Goal: Task Accomplishment & Management: Use online tool/utility

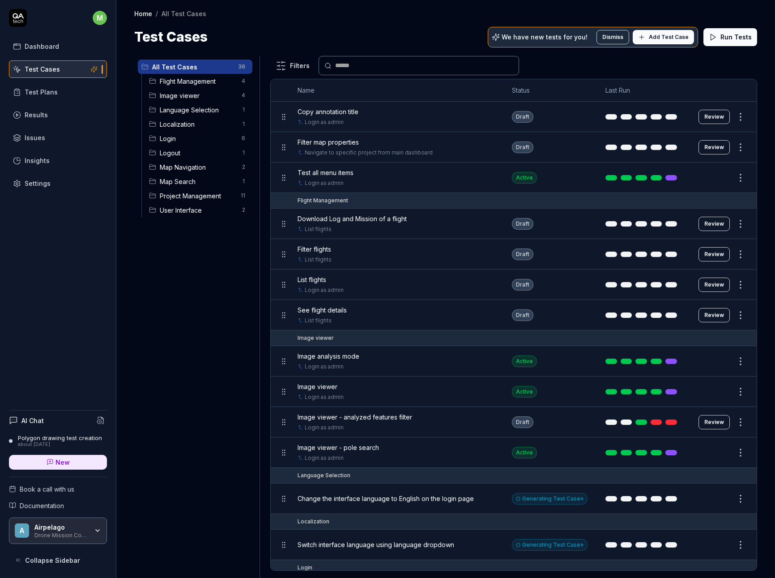
click at [55, 92] on link "Test Plans" at bounding box center [58, 91] width 98 height 17
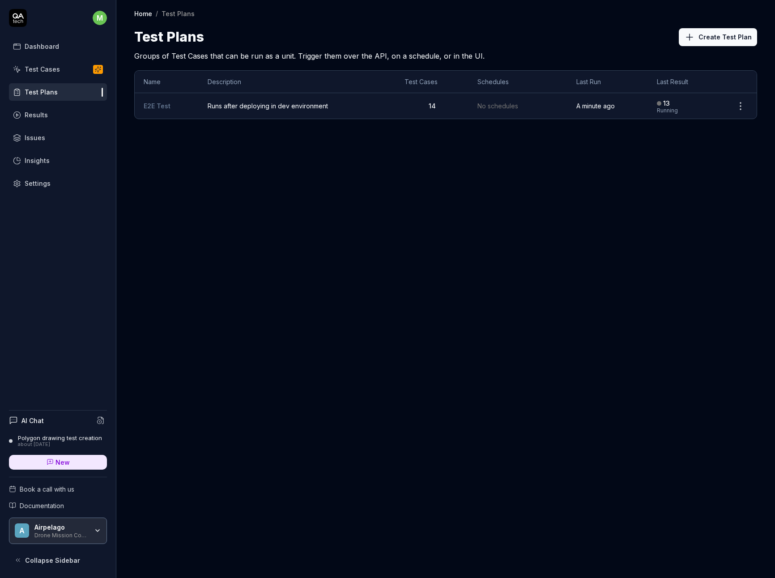
click at [47, 71] on div "Test Cases" at bounding box center [42, 68] width 35 height 9
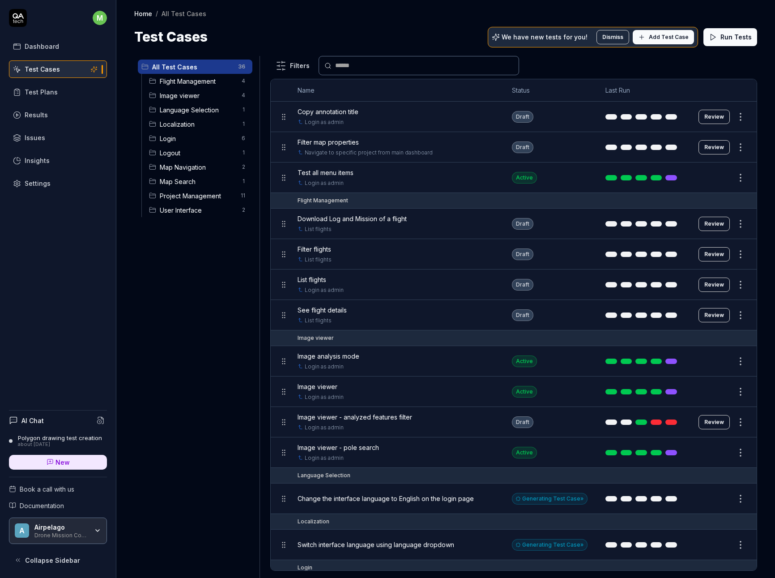
click at [193, 85] on span "Flight Management" at bounding box center [198, 81] width 77 height 9
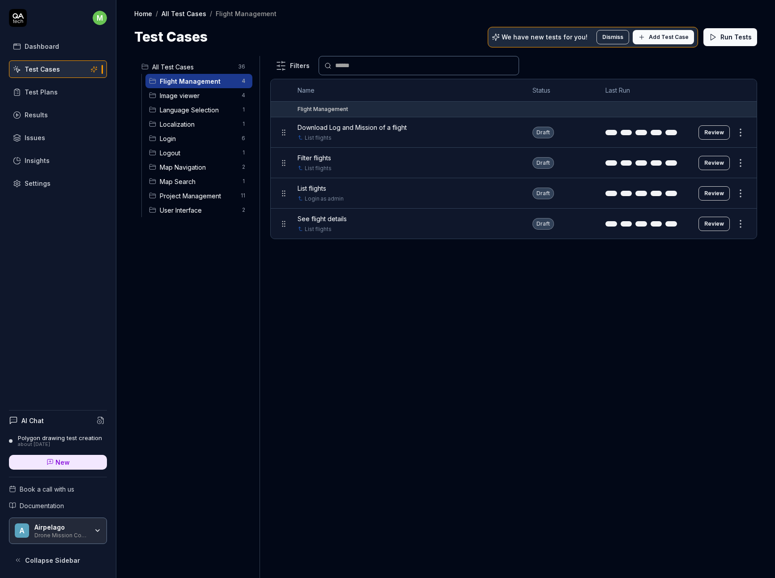
click at [334, 128] on span "Download Log and Mission of a flight" at bounding box center [352, 127] width 109 height 9
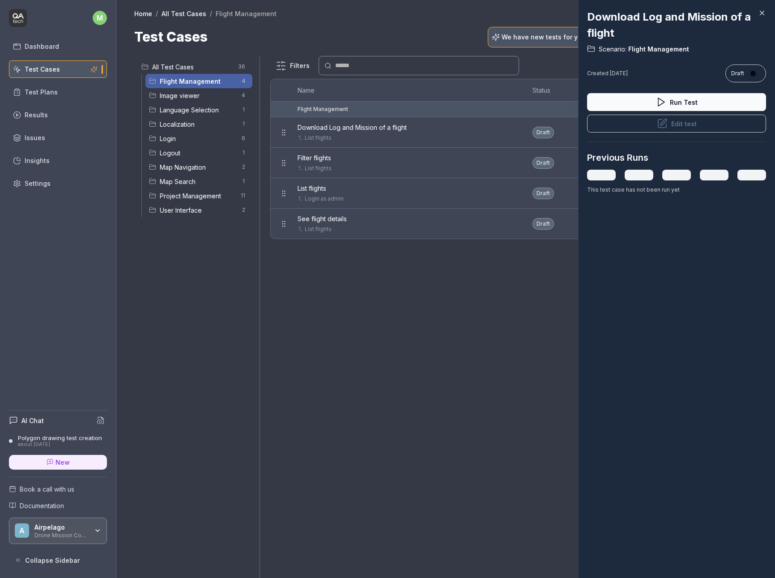
click at [353, 276] on div at bounding box center [387, 289] width 775 height 578
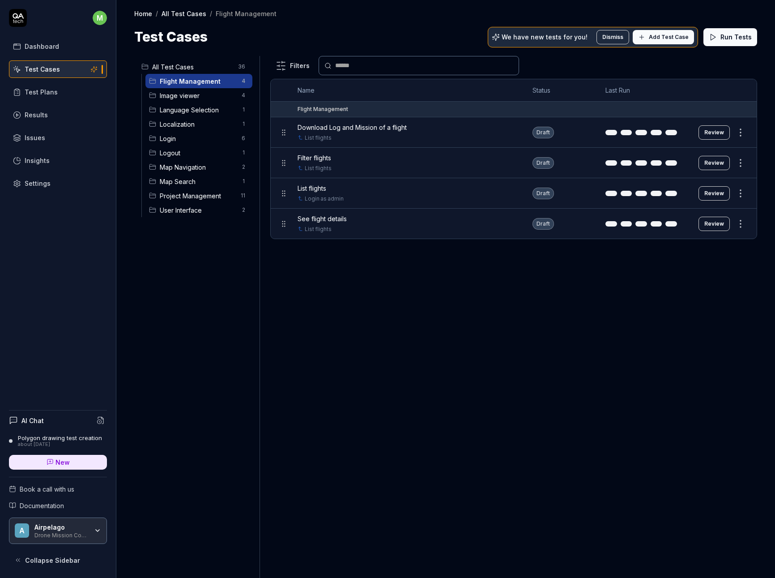
click at [329, 220] on span "See flight details" at bounding box center [322, 218] width 49 height 9
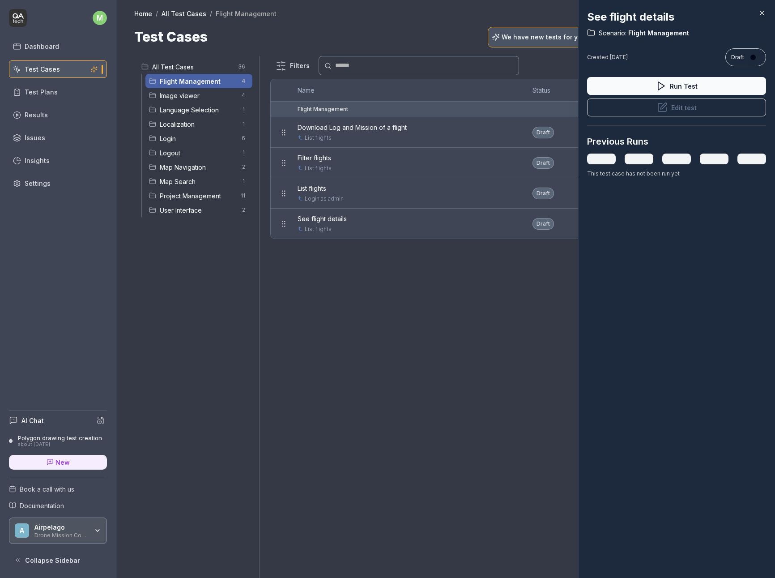
click at [672, 106] on button "Edit test" at bounding box center [676, 107] width 179 height 18
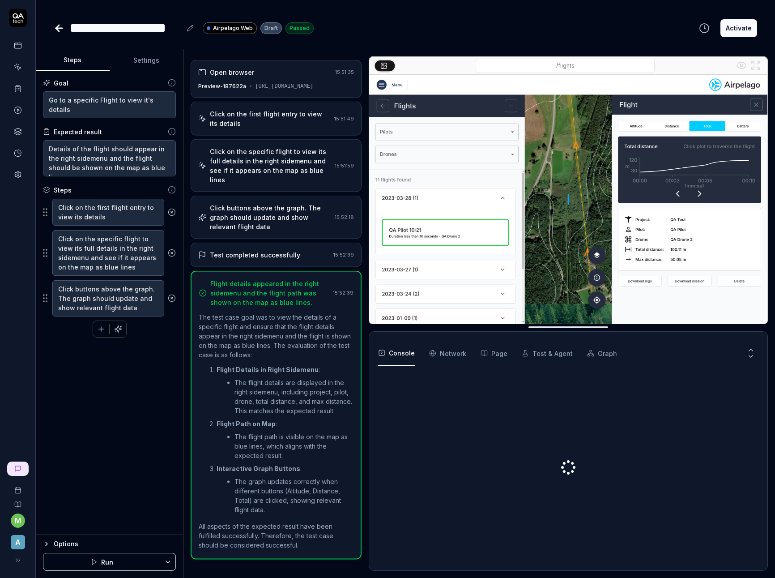
scroll to position [3, 0]
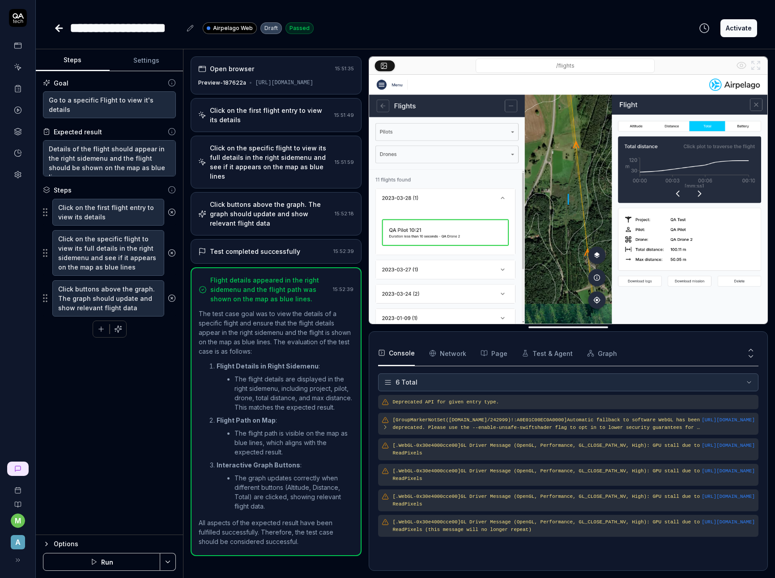
click at [68, 542] on div "Options" at bounding box center [115, 543] width 122 height 11
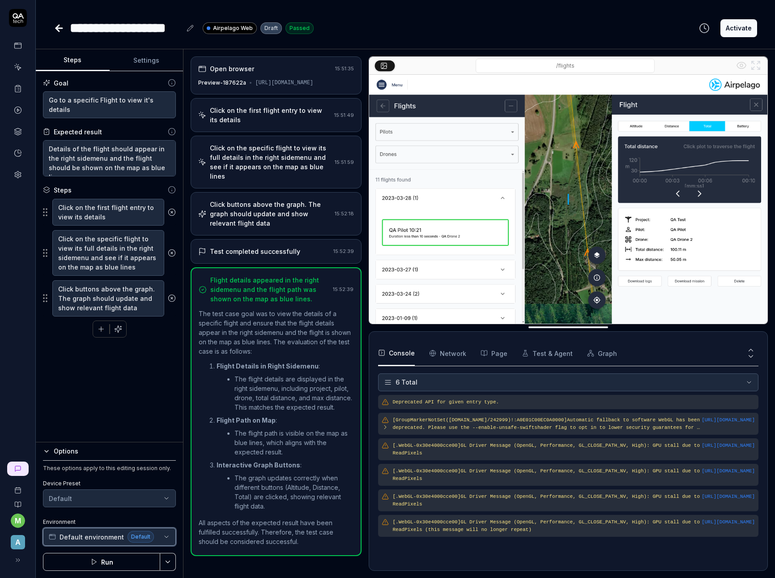
click at [103, 534] on span "Default environment" at bounding box center [92, 536] width 64 height 9
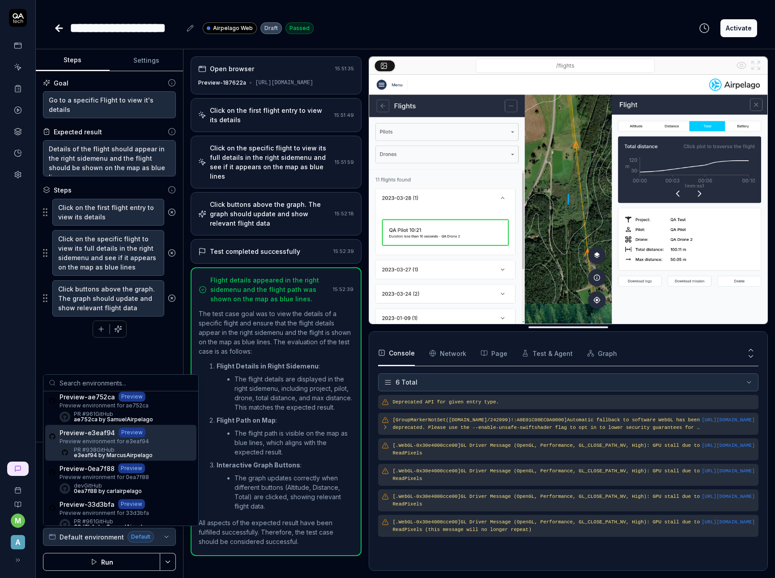
scroll to position [97, 0]
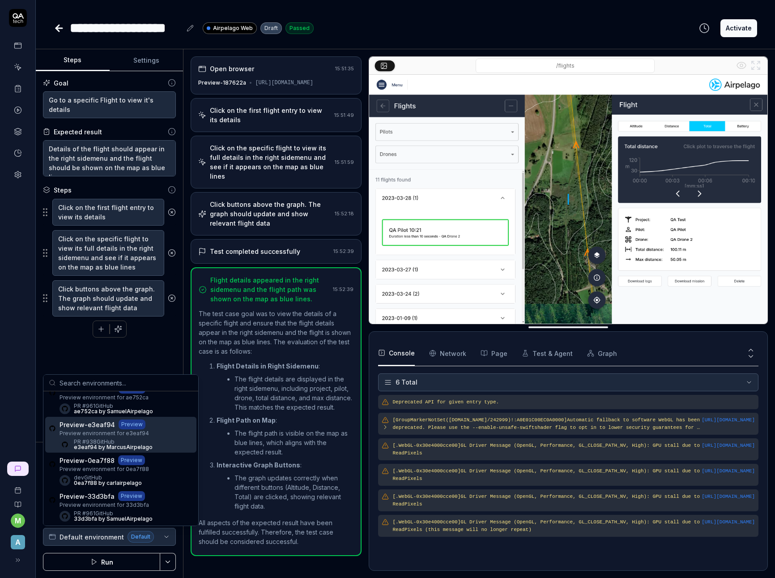
click at [156, 434] on div "Preview-e3eaf94 Preview Preview environment for e3eaf94 PR #938 GitHub e3eaf94 …" at bounding box center [120, 435] width 151 height 36
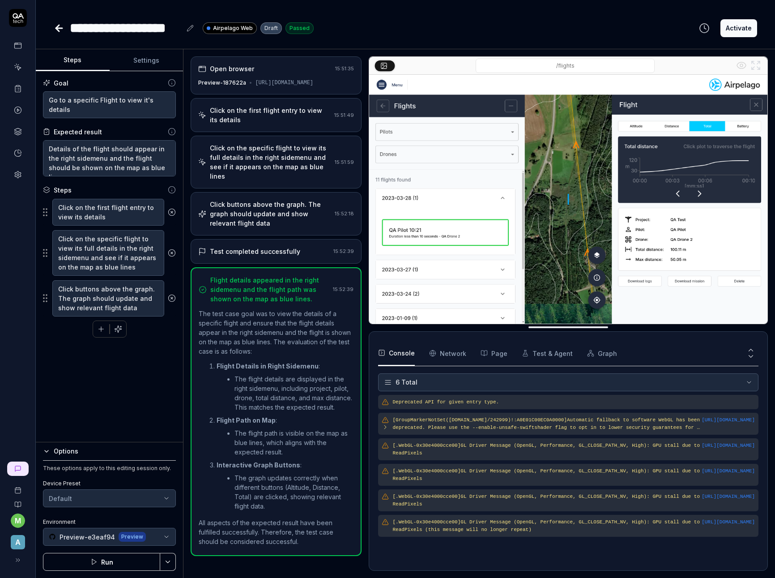
click at [128, 561] on button "Run" at bounding box center [101, 562] width 117 height 18
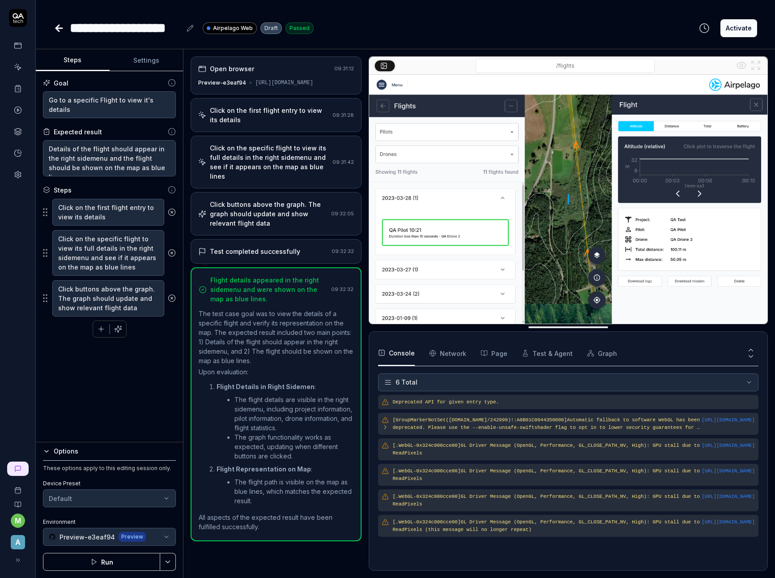
click at [60, 31] on icon at bounding box center [59, 28] width 11 height 11
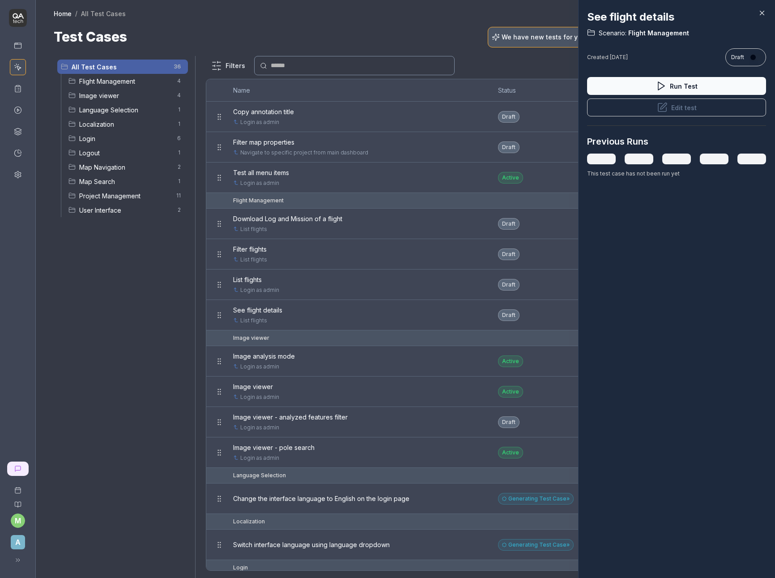
click at [128, 264] on div at bounding box center [387, 289] width 775 height 578
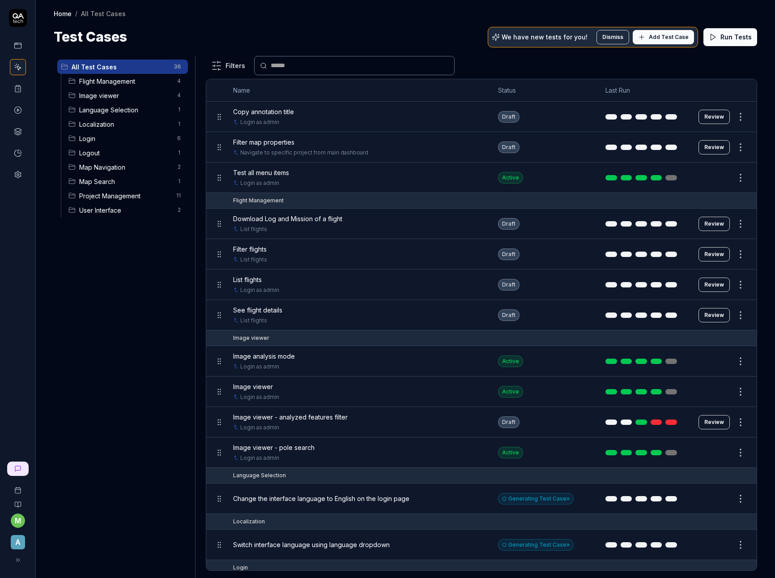
click at [125, 83] on span "Flight Management" at bounding box center [125, 81] width 93 height 9
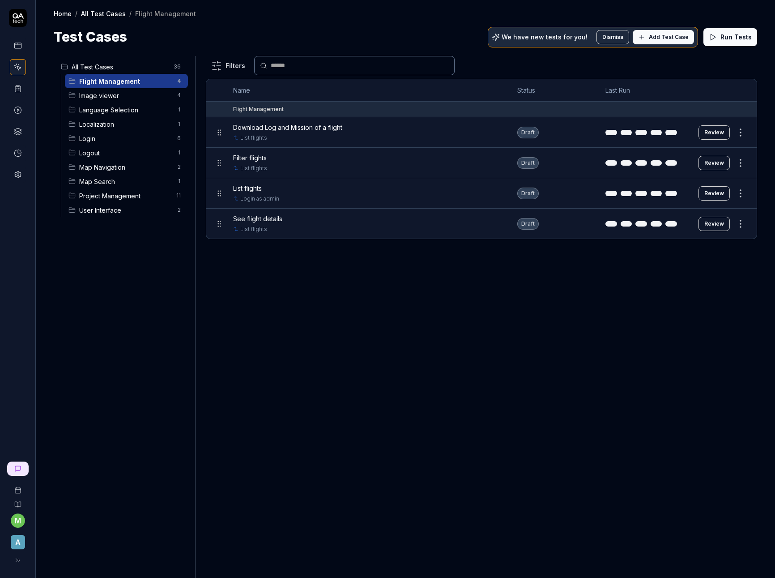
click at [296, 130] on span "Download Log and Mission of a flight" at bounding box center [287, 127] width 109 height 9
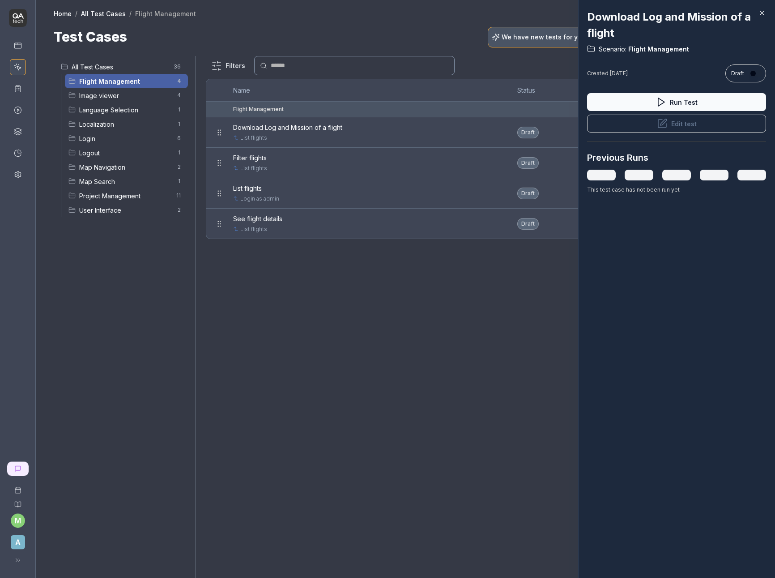
click at [643, 122] on button "Edit test" at bounding box center [676, 124] width 179 height 18
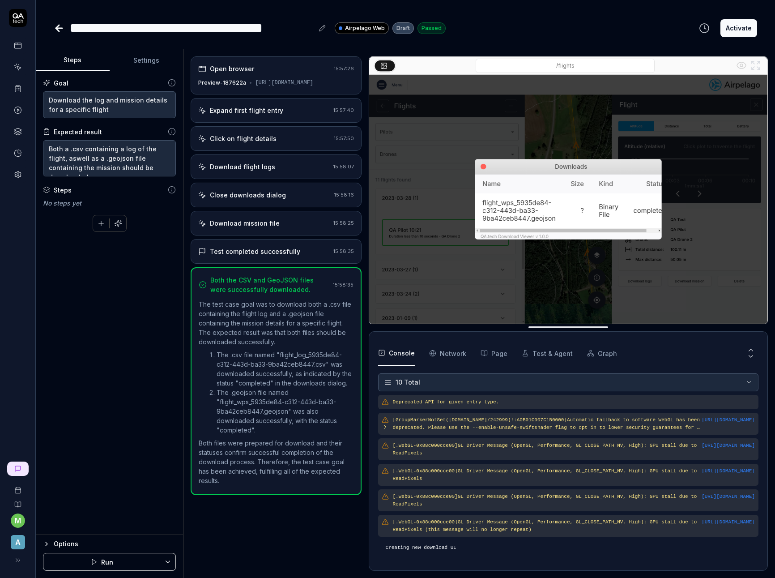
scroll to position [48, 0]
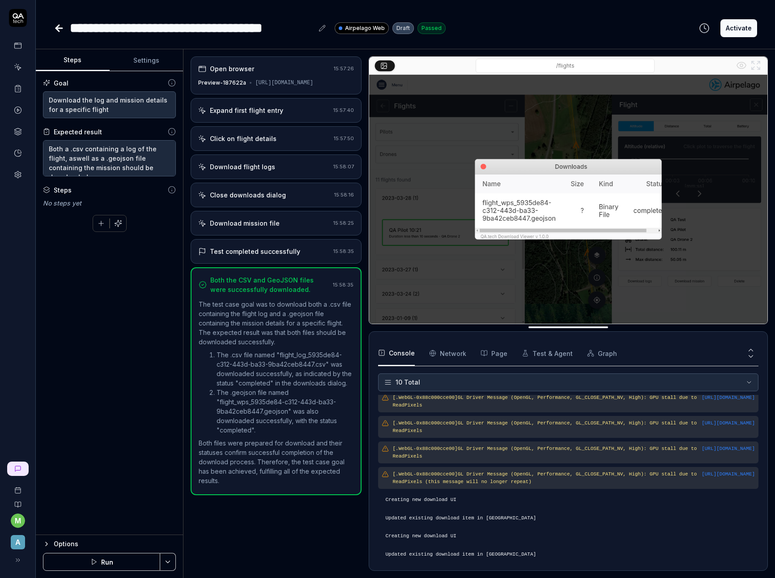
click at [75, 541] on div "Options" at bounding box center [115, 543] width 122 height 11
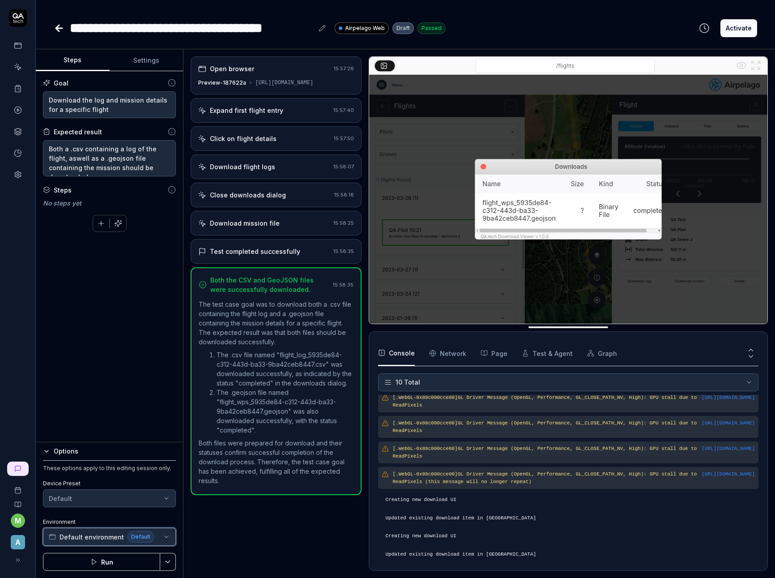
click at [96, 543] on button "Default environment Default" at bounding box center [109, 537] width 133 height 18
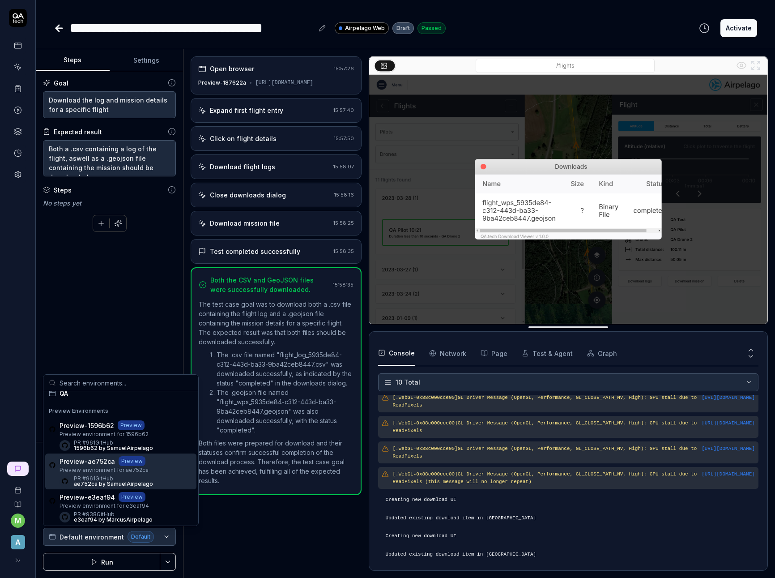
scroll to position [68, 0]
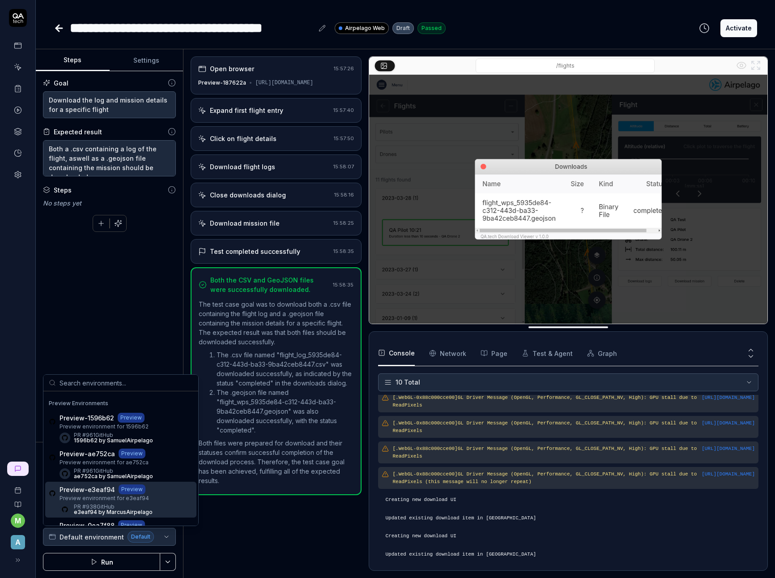
click at [156, 495] on div "Preview-e3eaf94 Preview Preview environment for e3eaf94 PR #938 GitHub e3eaf94 …" at bounding box center [120, 500] width 151 height 36
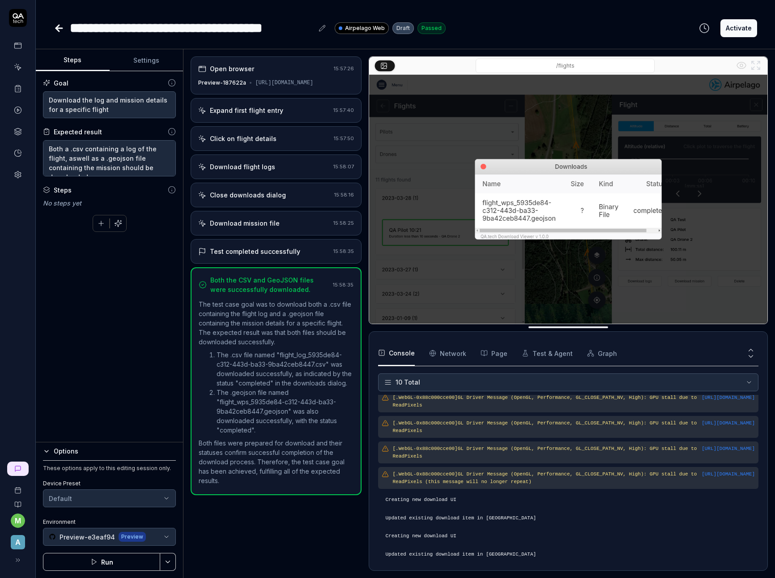
click at [117, 560] on button "Run" at bounding box center [101, 562] width 117 height 18
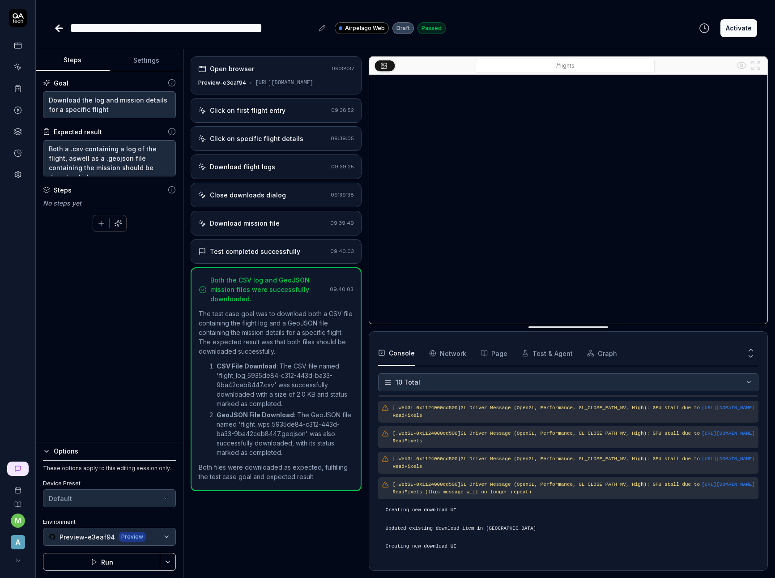
scroll to position [48, 0]
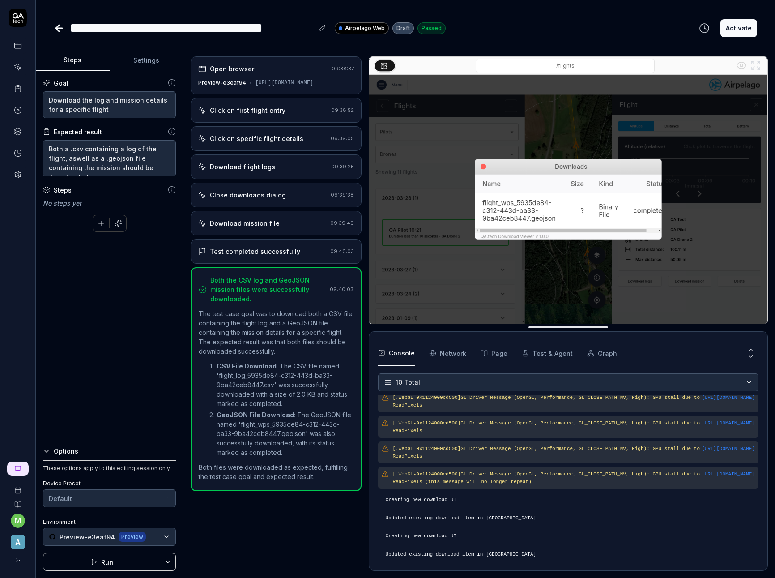
click at [57, 27] on icon at bounding box center [57, 28] width 3 height 6
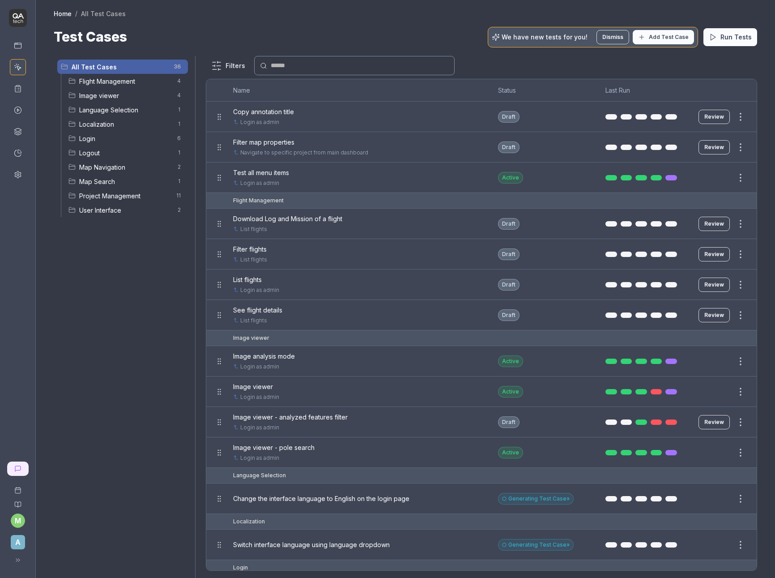
click at [128, 320] on div at bounding box center [387, 289] width 775 height 578
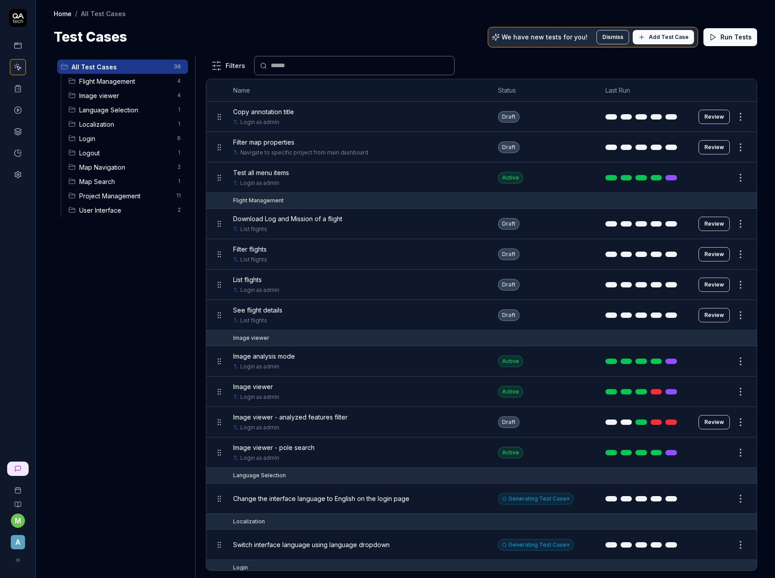
click at [114, 166] on span "Map Navigation" at bounding box center [125, 166] width 93 height 9
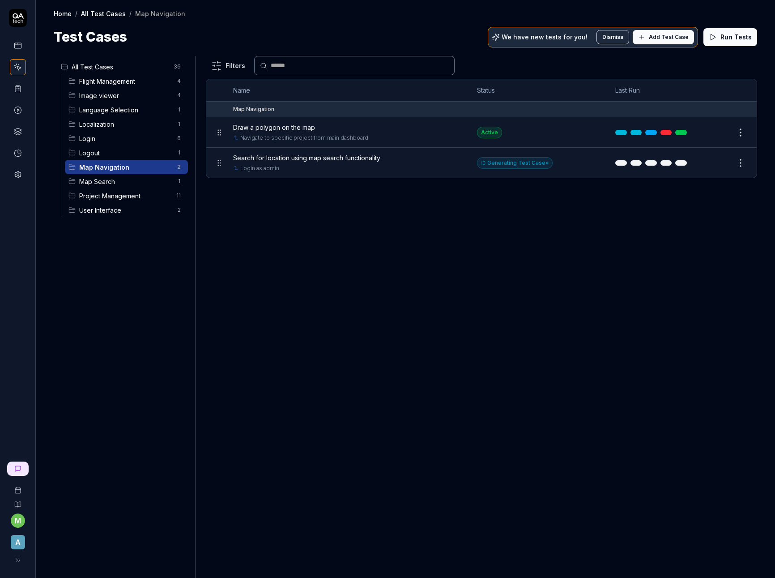
click at [119, 196] on span "Project Management" at bounding box center [125, 195] width 92 height 9
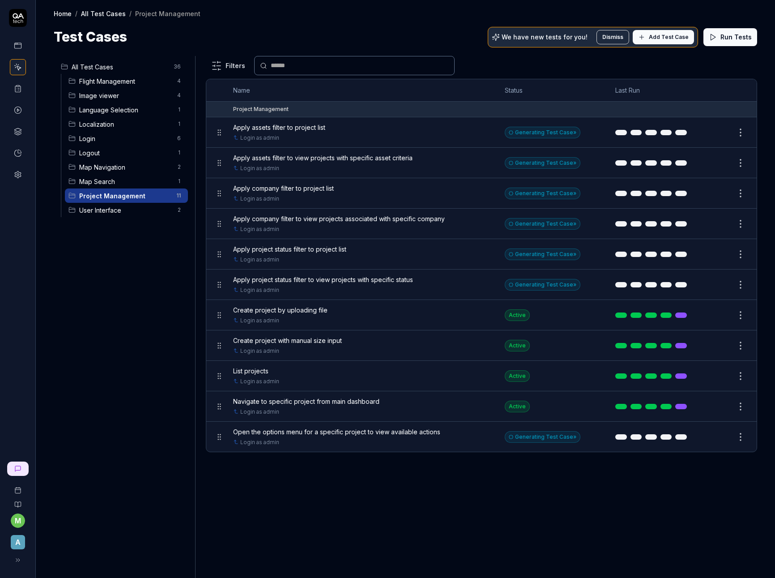
click at [121, 83] on span "Flight Management" at bounding box center [125, 81] width 93 height 9
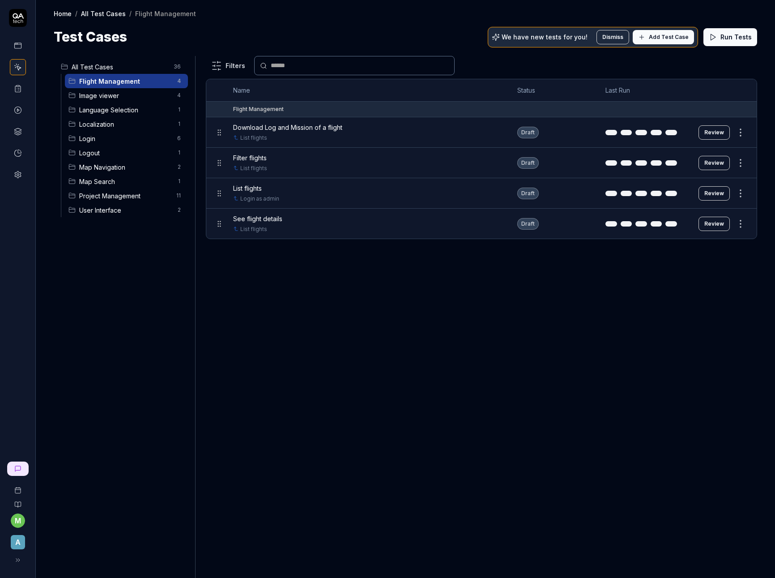
click at [314, 302] on div "Filters Name Status Last Run Flight Management Download Log and Mission of a fl…" at bounding box center [481, 317] width 551 height 522
click at [301, 288] on div "Filters Name Status Last Run Flight Management Download Log and Mission of a fl…" at bounding box center [481, 317] width 551 height 522
click at [19, 43] on icon at bounding box center [18, 46] width 8 height 8
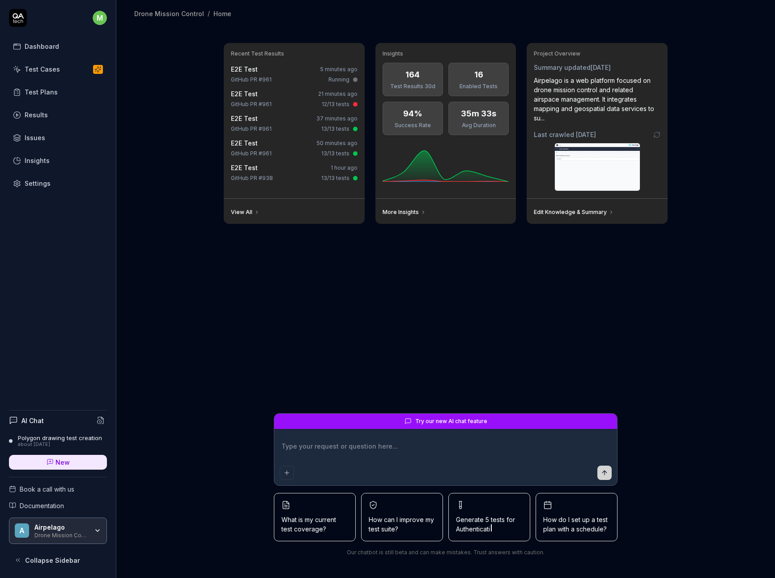
click at [56, 119] on link "Results" at bounding box center [58, 114] width 98 height 17
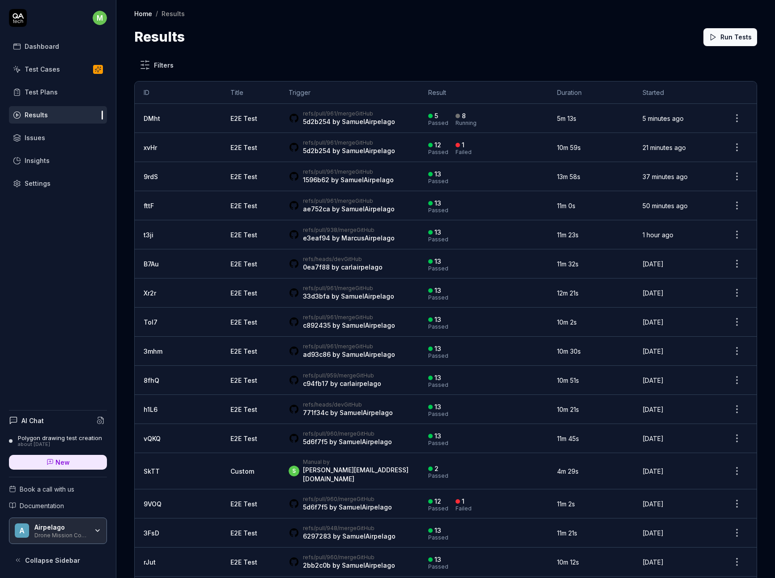
click at [34, 160] on div "Insights" at bounding box center [37, 160] width 25 height 9
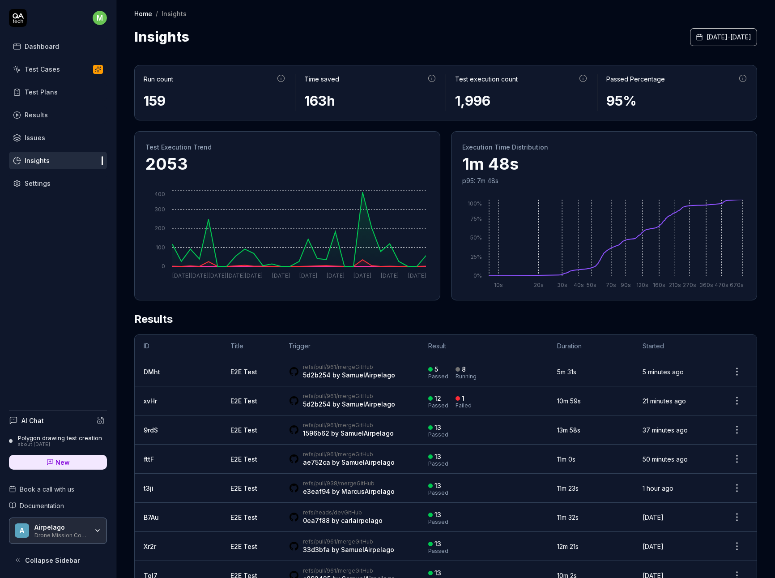
click at [42, 136] on div "Issues" at bounding box center [35, 137] width 21 height 9
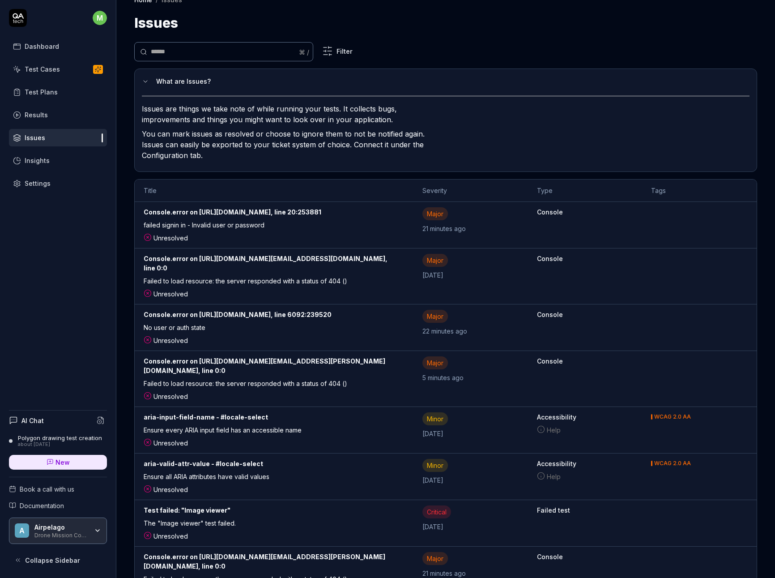
scroll to position [27, 0]
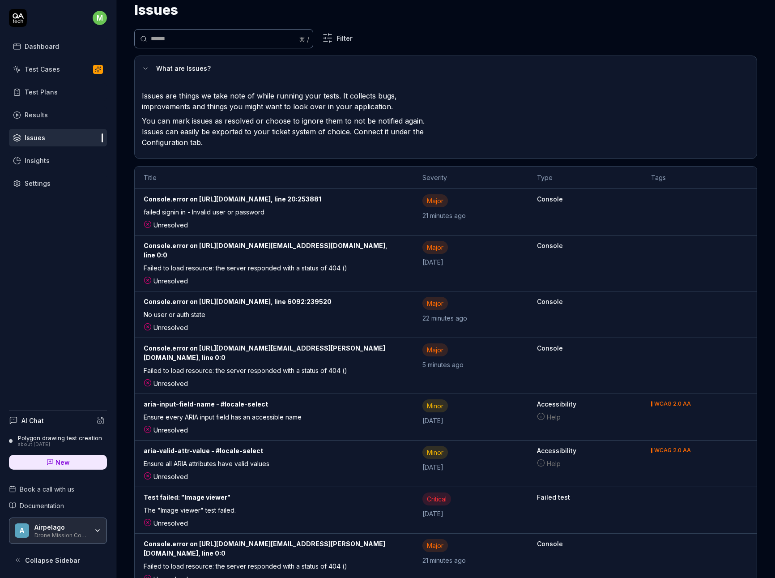
click at [51, 112] on link "Results" at bounding box center [58, 114] width 98 height 17
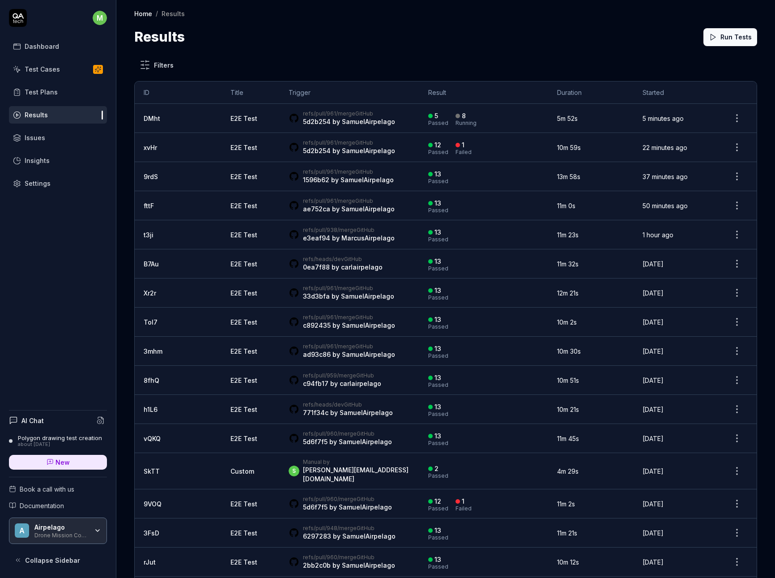
click at [47, 47] on div "Dashboard" at bounding box center [42, 46] width 34 height 9
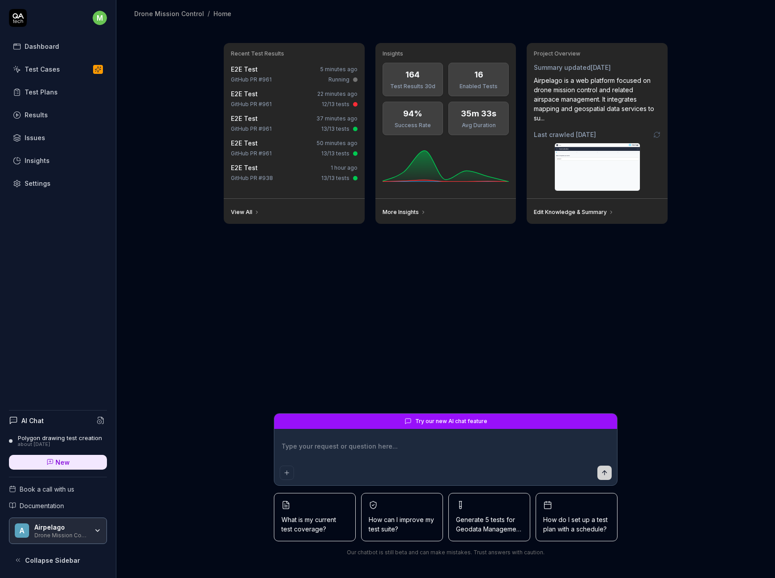
click at [191, 337] on div "Recent Test Results E2E Test 5 minutes ago GitHub PR #961 Running E2E Test 22 m…" at bounding box center [445, 302] width 659 height 551
type textarea "*"
click at [55, 72] on div "Test Cases" at bounding box center [42, 68] width 35 height 9
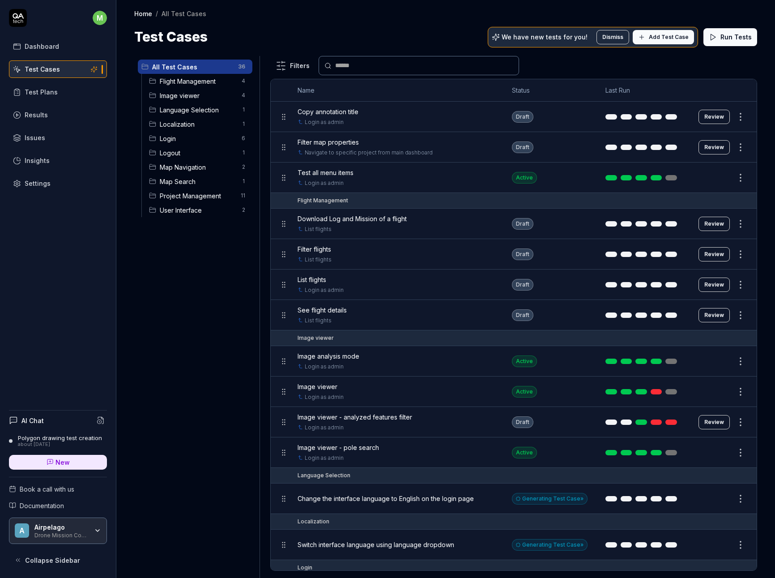
click at [171, 277] on div "All Test Cases 36 Flight Management 4 Image viewer 4 Language Selection 1 Local…" at bounding box center [195, 311] width 122 height 511
click at [67, 277] on div "m Dashboard Test Cases Test Plans Results Issues Insights Settings AI Chat Poly…" at bounding box center [58, 289] width 116 height 578
click at [189, 304] on div "All Test Cases 36 Flight Management 4 Image viewer 4 Language Selection 1 Local…" at bounding box center [195, 311] width 122 height 511
click at [187, 342] on div "All Test Cases 36 Flight Management 4 Image viewer 4 Language Selection 1 Local…" at bounding box center [195, 311] width 122 height 511
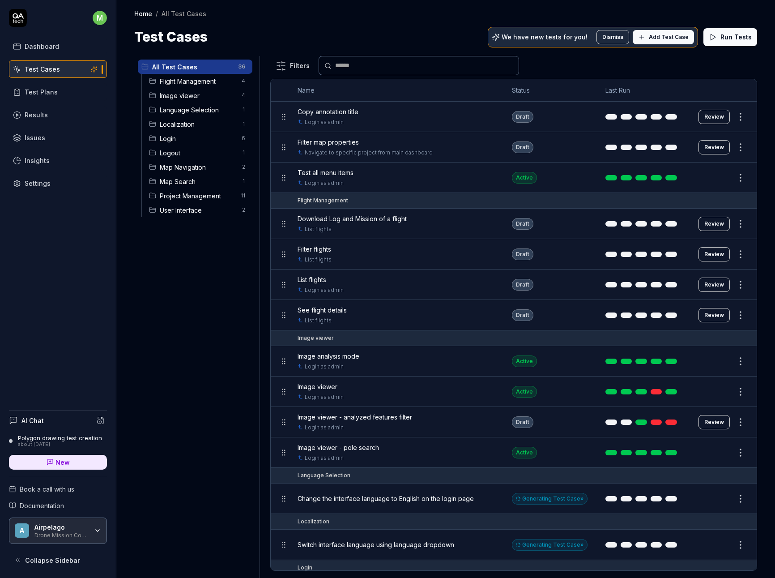
click at [170, 334] on div "All Test Cases 36 Flight Management 4 Image viewer 4 Language Selection 1 Local…" at bounding box center [195, 311] width 122 height 511
click at [55, 96] on div "Test Plans" at bounding box center [41, 91] width 33 height 9
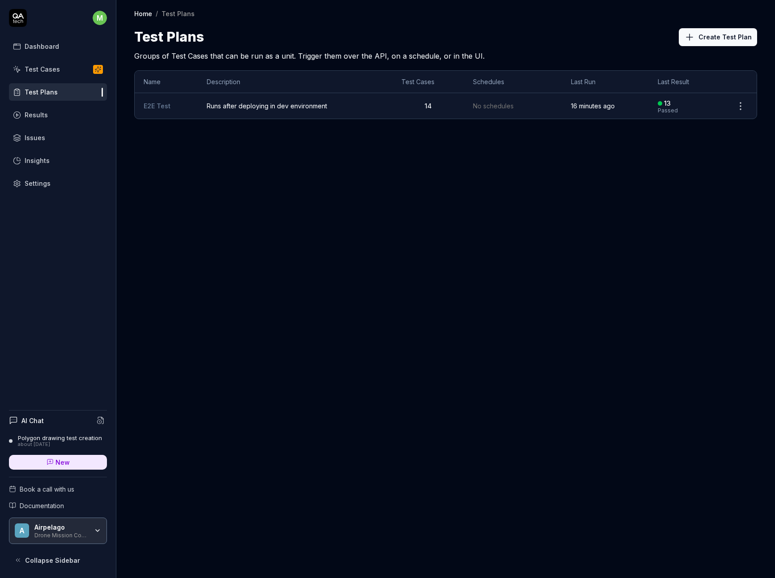
click at [49, 68] on div "Test Cases" at bounding box center [42, 68] width 35 height 9
